Goal: Navigation & Orientation: Find specific page/section

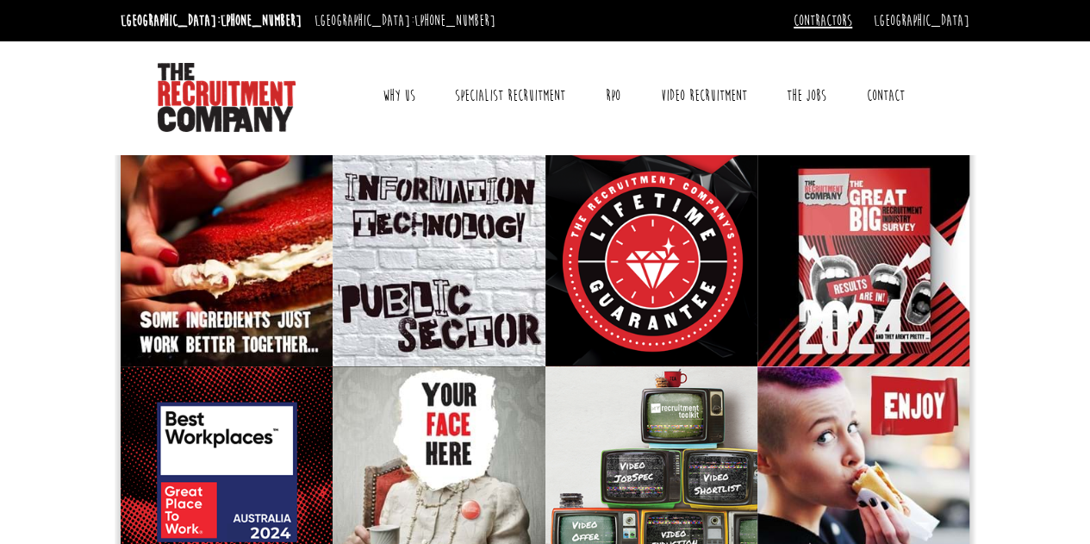
click at [852, 16] on link "Contractors" at bounding box center [823, 20] width 59 height 19
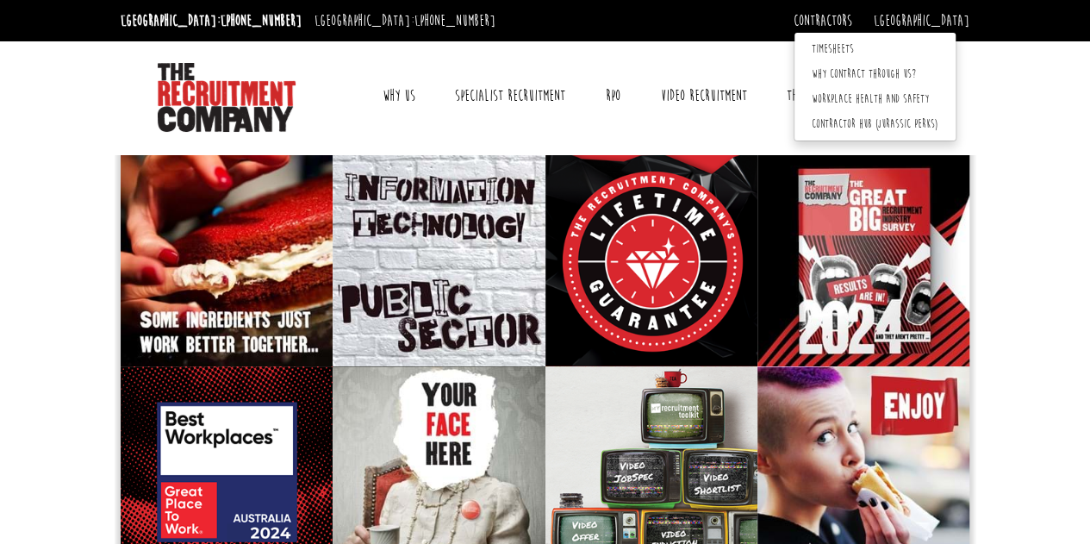
click at [510, 41] on div "Toggle navigation Why Us Reviews Awards Why contract through us? News & Blog Sp…" at bounding box center [546, 95] width 862 height 108
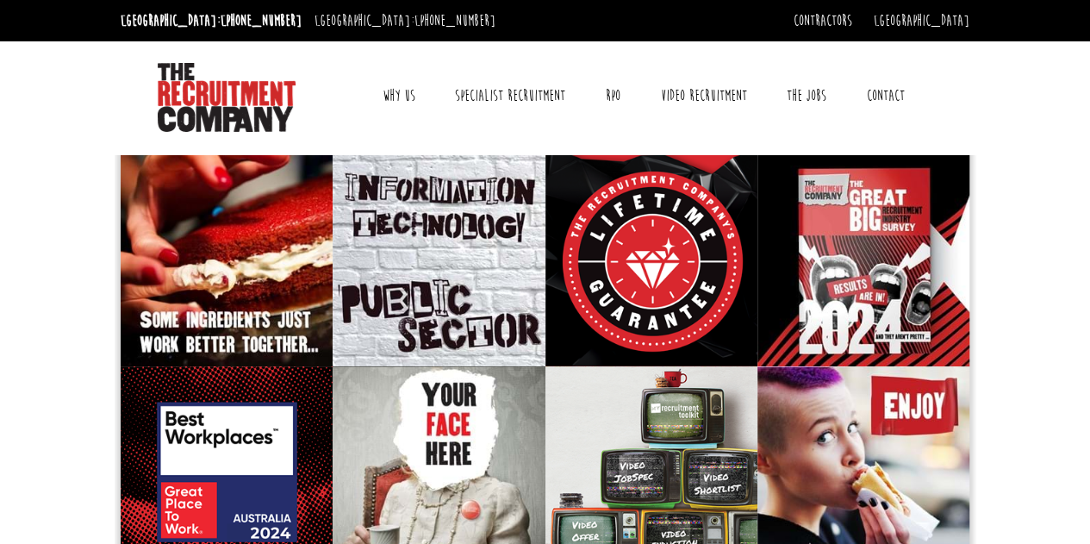
click at [784, 116] on div "Toggle navigation Why Us Reviews Awards Why contract through us? News & Blog Sp…" at bounding box center [643, 95] width 590 height 73
click at [793, 103] on link "The Jobs" at bounding box center [806, 95] width 65 height 43
